Goal: Information Seeking & Learning: Learn about a topic

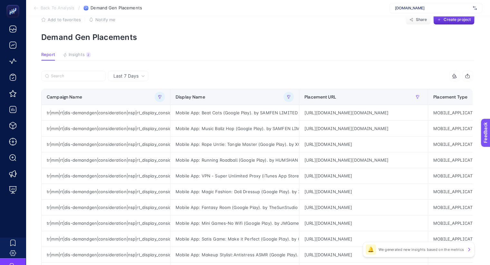
scroll to position [0, 66]
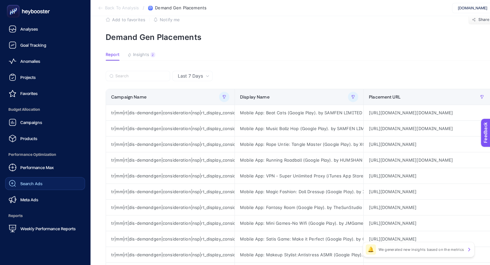
click at [31, 182] on span "Search Ads" at bounding box center [31, 183] width 22 height 5
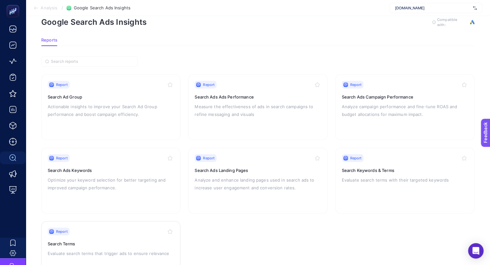
click at [69, 237] on div "Report Search Terms Evaluate search terms that trigger ads to ensure relevance" at bounding box center [111, 254] width 126 height 53
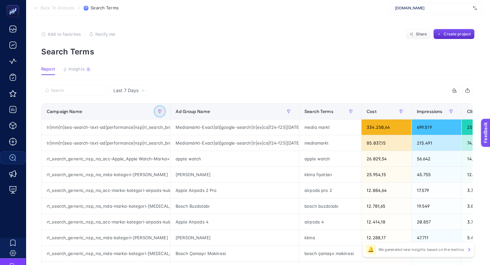
click at [159, 113] on button "button" at bounding box center [160, 111] width 10 height 10
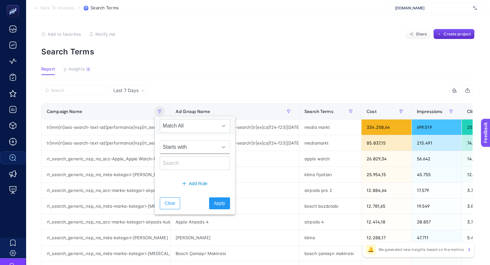
click at [184, 149] on span "Starts with" at bounding box center [188, 147] width 57 height 13
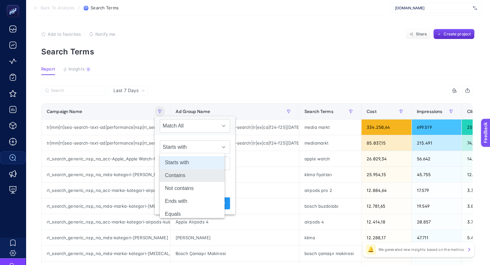
click at [185, 176] on li "Contains" at bounding box center [192, 175] width 65 height 13
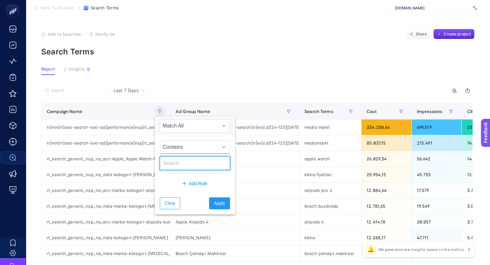
click at [186, 168] on input "text" at bounding box center [195, 164] width 70 height 14
type input "klima"
drag, startPoint x: 186, startPoint y: 168, endPoint x: 209, endPoint y: 203, distance: 42.0
click at [214, 203] on span "Apply" at bounding box center [219, 203] width 11 height 7
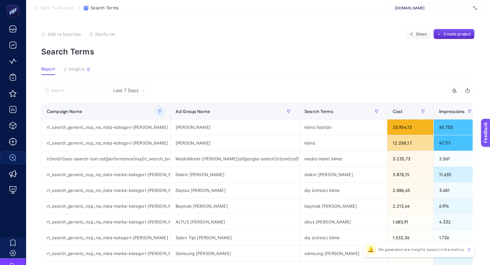
click at [214, 203] on span "Apply" at bounding box center [219, 203] width 11 height 7
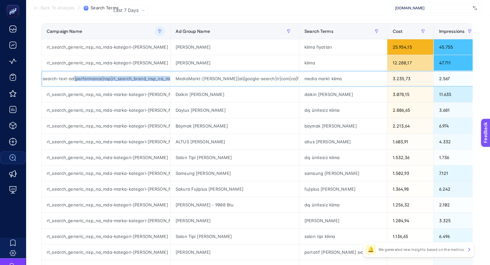
scroll to position [0, 111]
drag, startPoint x: 100, startPoint y: 78, endPoint x: 116, endPoint y: 75, distance: 16.7
click at [116, 75] on div "tr|mm|rt|sea-search-text-ad|performance|nsp|rt_search_brand_nsp_na_mda-kategori…" at bounding box center [106, 78] width 129 height 15
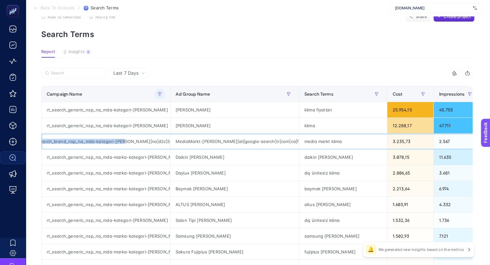
scroll to position [0, 4]
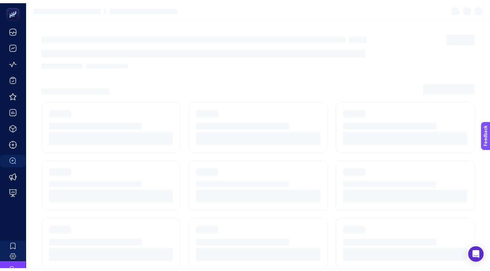
scroll to position [14, 0]
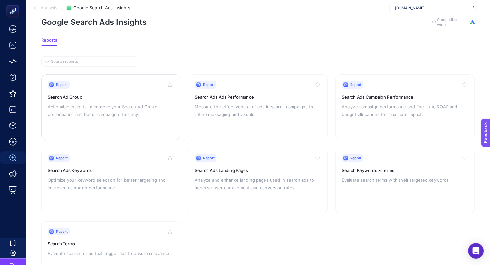
click at [116, 104] on p "Actionable insights to improve your Search Ad Group performance and boost campa…" at bounding box center [111, 110] width 126 height 15
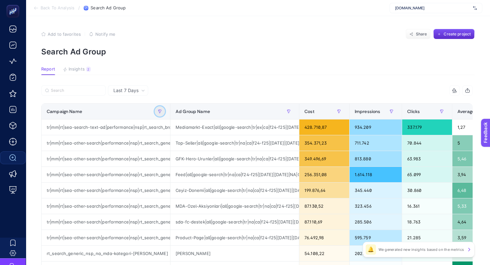
click at [160, 110] on icon "button" at bounding box center [160, 112] width 4 height 4
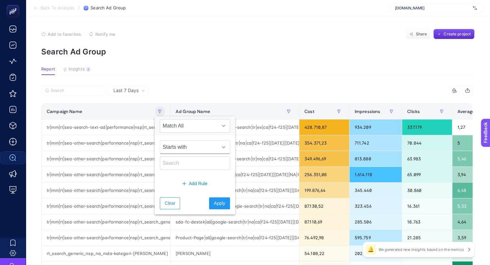
click at [188, 148] on span "Starts with" at bounding box center [188, 147] width 57 height 13
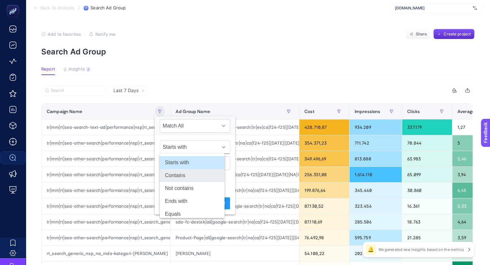
click at [186, 174] on li "Contains" at bounding box center [192, 175] width 65 height 13
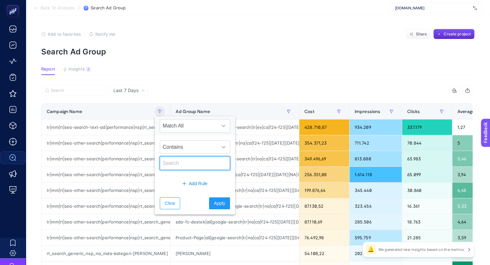
click at [186, 166] on input "text" at bounding box center [195, 164] width 70 height 14
type input "klima"
click at [214, 204] on span "Apply" at bounding box center [219, 203] width 11 height 7
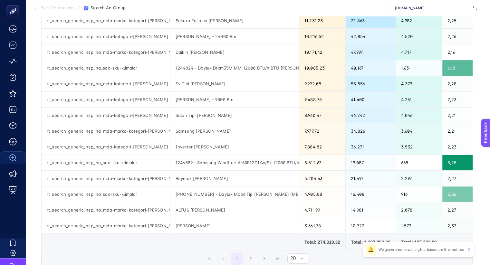
scroll to position [242, 4]
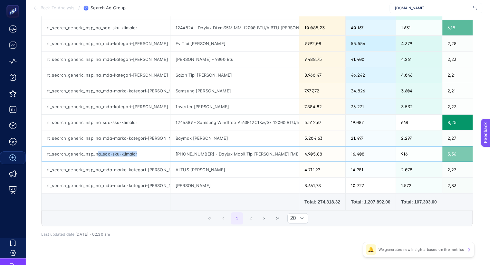
drag, startPoint x: 120, startPoint y: 151, endPoint x: 92, endPoint y: 150, distance: 28.1
click at [92, 150] on div "rt_search_generic_nsp_na_sda-sku-klimalar" at bounding box center [106, 153] width 129 height 15
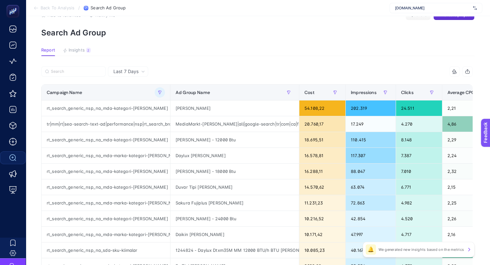
scroll to position [0, 4]
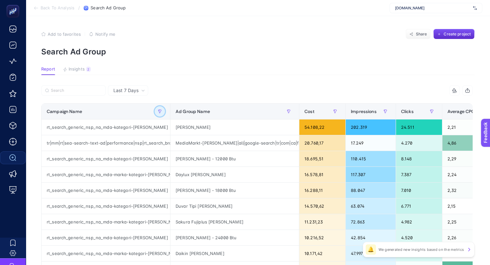
click at [155, 107] on button "button" at bounding box center [160, 111] width 10 height 10
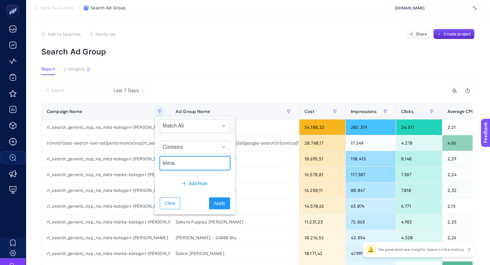
click at [174, 161] on input "klima" at bounding box center [195, 164] width 70 height 14
click at [160, 163] on input "klima" at bounding box center [195, 164] width 70 height 14
type input "sku-[PERSON_NAME]"
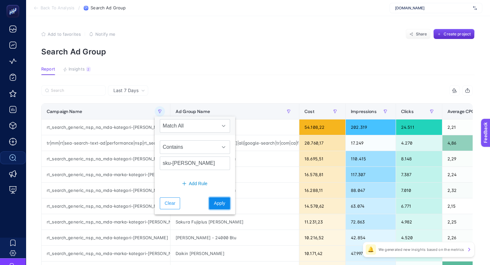
click at [214, 201] on span "Apply" at bounding box center [219, 203] width 11 height 7
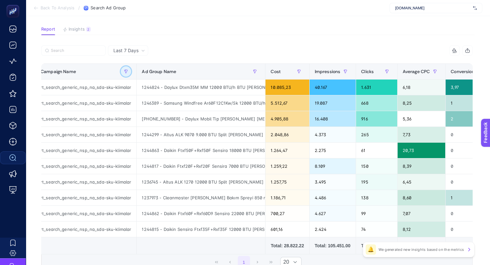
scroll to position [0, 0]
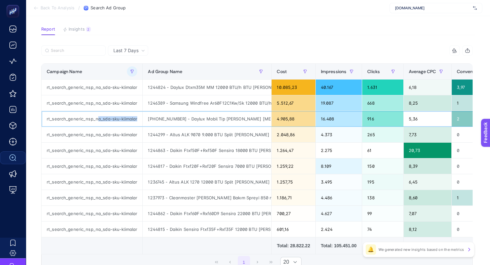
drag, startPoint x: 99, startPoint y: 118, endPoint x: 179, endPoint y: 99, distance: 82.4
click at [144, 206] on tr "rt_search_generic_nsp_na_sda-sku-klimalar [PHONE_NUMBER] - Daylux Mobil Tip [PE…" at bounding box center [436, 214] width 789 height 16
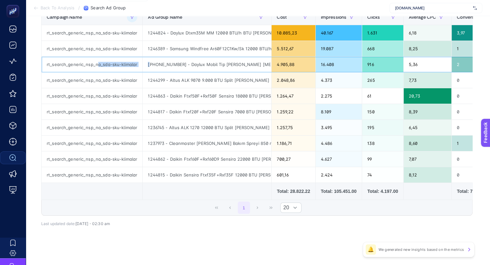
scroll to position [98, 4]
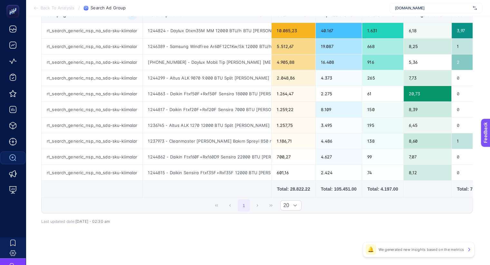
click at [247, 227] on div "9 items selected Campaign Name Ad Group Name Cost Impressions Clicks Average CP…" at bounding box center [256, 115] width 431 height 233
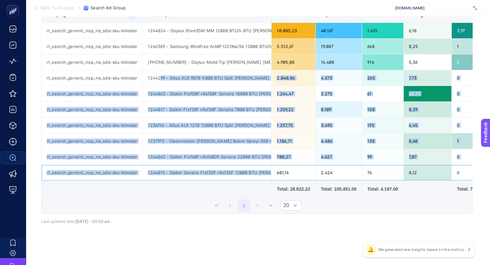
drag, startPoint x: 262, startPoint y: 170, endPoint x: 154, endPoint y: 70, distance: 147.2
click at [154, 70] on tbody "rt_search_generic_nsp_na_sda-sku-klimalar 1244824 - Daylux Dtxm35M MM 12000 BTU…" at bounding box center [436, 102] width 789 height 158
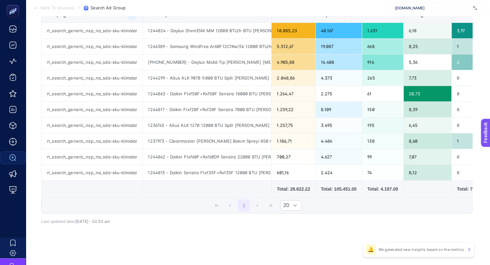
click at [165, 226] on div "9 items selected Campaign Name Ad Group Name Cost Impressions Clicks Average CP…" at bounding box center [256, 115] width 431 height 233
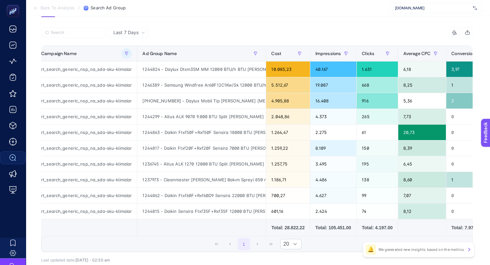
scroll to position [0, 0]
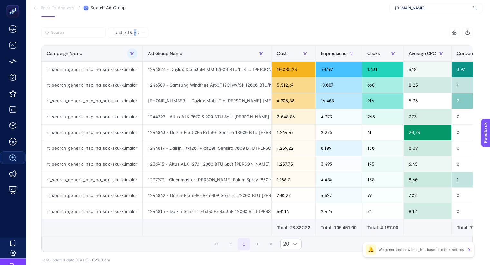
click at [130, 33] on span "Last 7 Days" at bounding box center [125, 32] width 25 height 6
click at [165, 29] on div at bounding box center [149, 34] width 216 height 14
click at [131, 246] on div "1 20" at bounding box center [257, 243] width 431 height 15
